Goal: Navigation & Orientation: Find specific page/section

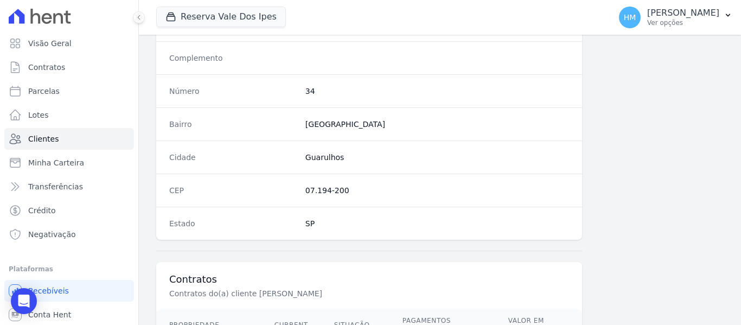
scroll to position [740, 0]
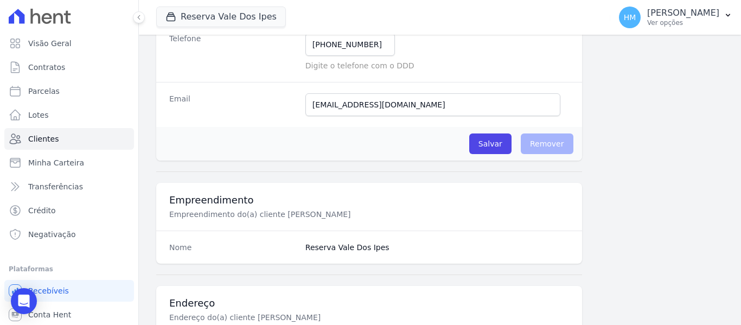
scroll to position [143, 0]
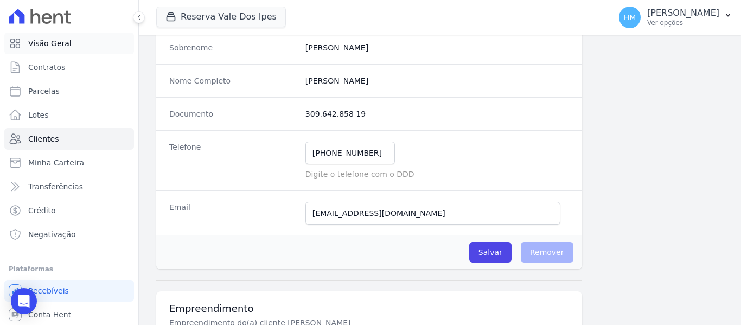
click at [80, 50] on link "Visão Geral" at bounding box center [69, 44] width 130 height 22
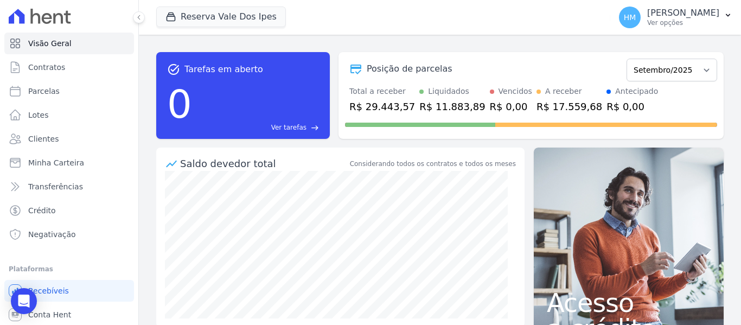
click at [687, 49] on div "task_alt Tarefas em aberto 0 Ver tarefas east Posição de parcelas Setembro/2024…" at bounding box center [439, 95] width 567 height 104
click at [688, 58] on form "Setembro/2024 Outubro/2024 Novembro/2024 Dezembro/2024 Janeiro/2025 Fevereiro/2…" at bounding box center [671, 68] width 91 height 25
click at [695, 70] on select "Setembro/2024 Outubro/2024 Novembro/2024 Dezembro/2024 Janeiro/2025 Fevereiro/2…" at bounding box center [671, 70] width 91 height 23
select select "03/2025"
click at [626, 59] on select "Setembro/2024 Outubro/2024 Novembro/2024 Dezembro/2024 Janeiro/2025 Fevereiro/2…" at bounding box center [671, 70] width 91 height 23
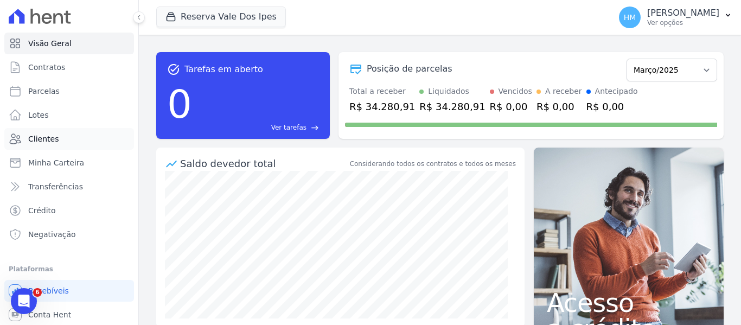
click at [59, 133] on link "Clientes" at bounding box center [69, 139] width 130 height 22
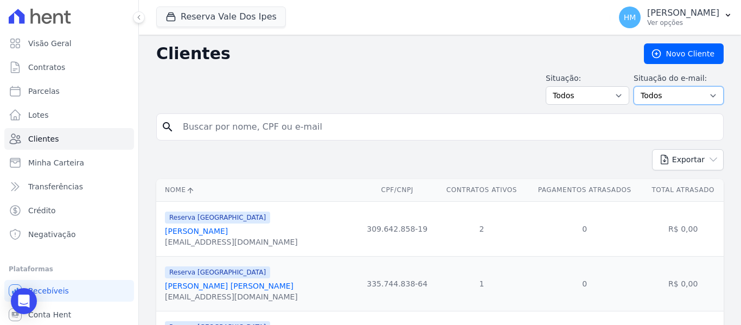
click at [666, 92] on select "Todos Confirmado Não confirmado" at bounding box center [678, 95] width 90 height 18
drag, startPoint x: 666, startPoint y: 92, endPoint x: 652, endPoint y: 91, distance: 14.1
click at [666, 92] on select "Todos Confirmado Não confirmado" at bounding box center [678, 95] width 90 height 18
click at [587, 92] on select "Todos Adimplentes Inadimplentes" at bounding box center [588, 95] width 84 height 18
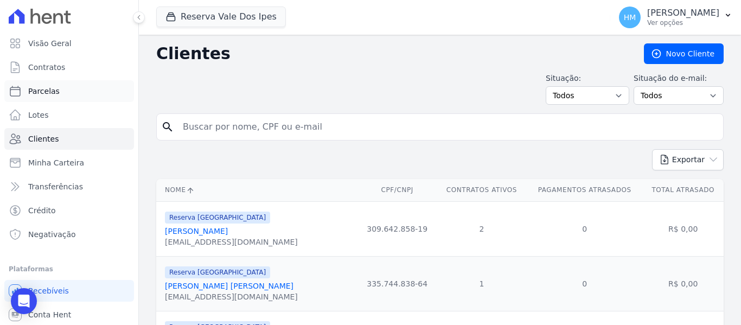
click at [40, 92] on span "Parcelas" at bounding box center [43, 91] width 31 height 11
select select
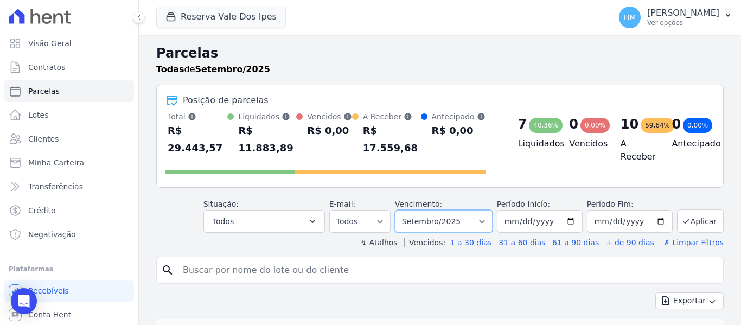
click at [488, 210] on select "Filtrar por período ──────── Todos os meses Setembro/2024 Outubro/2024 Novembro…" at bounding box center [444, 221] width 98 height 23
select select "03/2025"
click at [402, 210] on select "Filtrar por período ──────── Todos os meses Setembro/2024 Outubro/2024 Novembro…" at bounding box center [444, 221] width 98 height 23
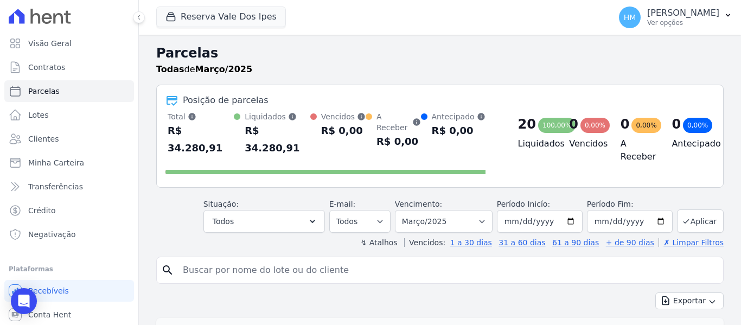
select select
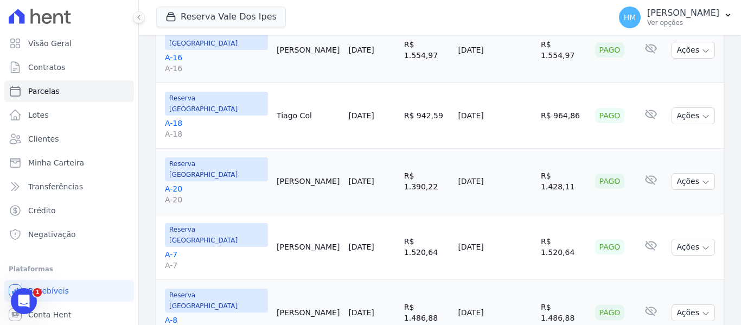
scroll to position [1131, 0]
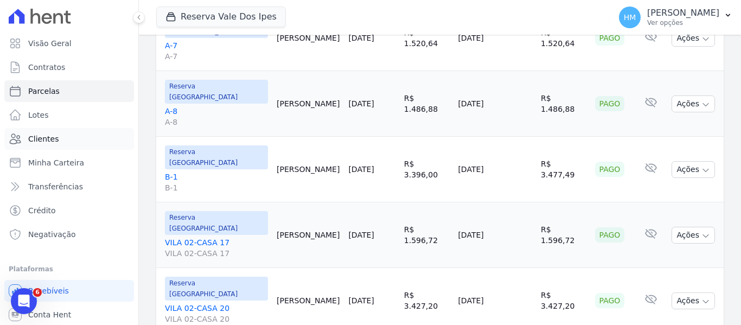
click at [69, 136] on link "Clientes" at bounding box center [69, 139] width 130 height 22
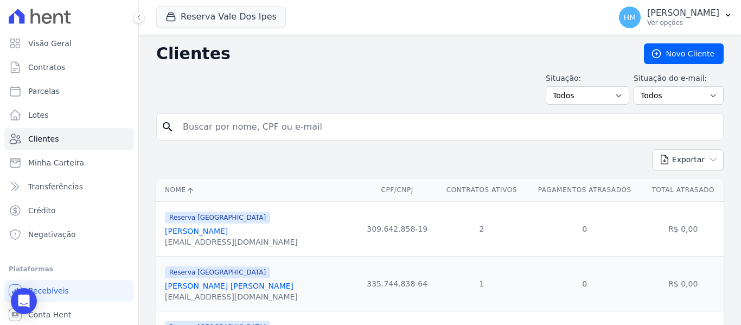
scroll to position [108, 0]
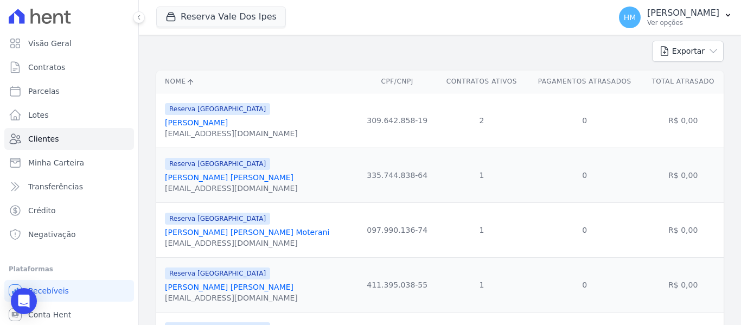
click at [223, 134] on div "[EMAIL_ADDRESS][DOMAIN_NAME]" at bounding box center [231, 133] width 133 height 11
click at [203, 125] on link "[PERSON_NAME]" at bounding box center [196, 122] width 63 height 9
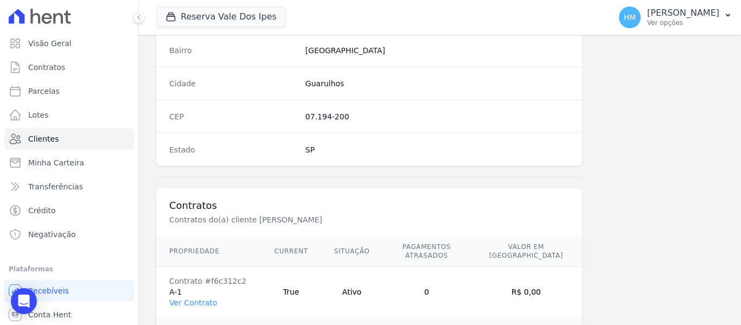
scroll to position [740, 0]
